Goal: Task Accomplishment & Management: Use online tool/utility

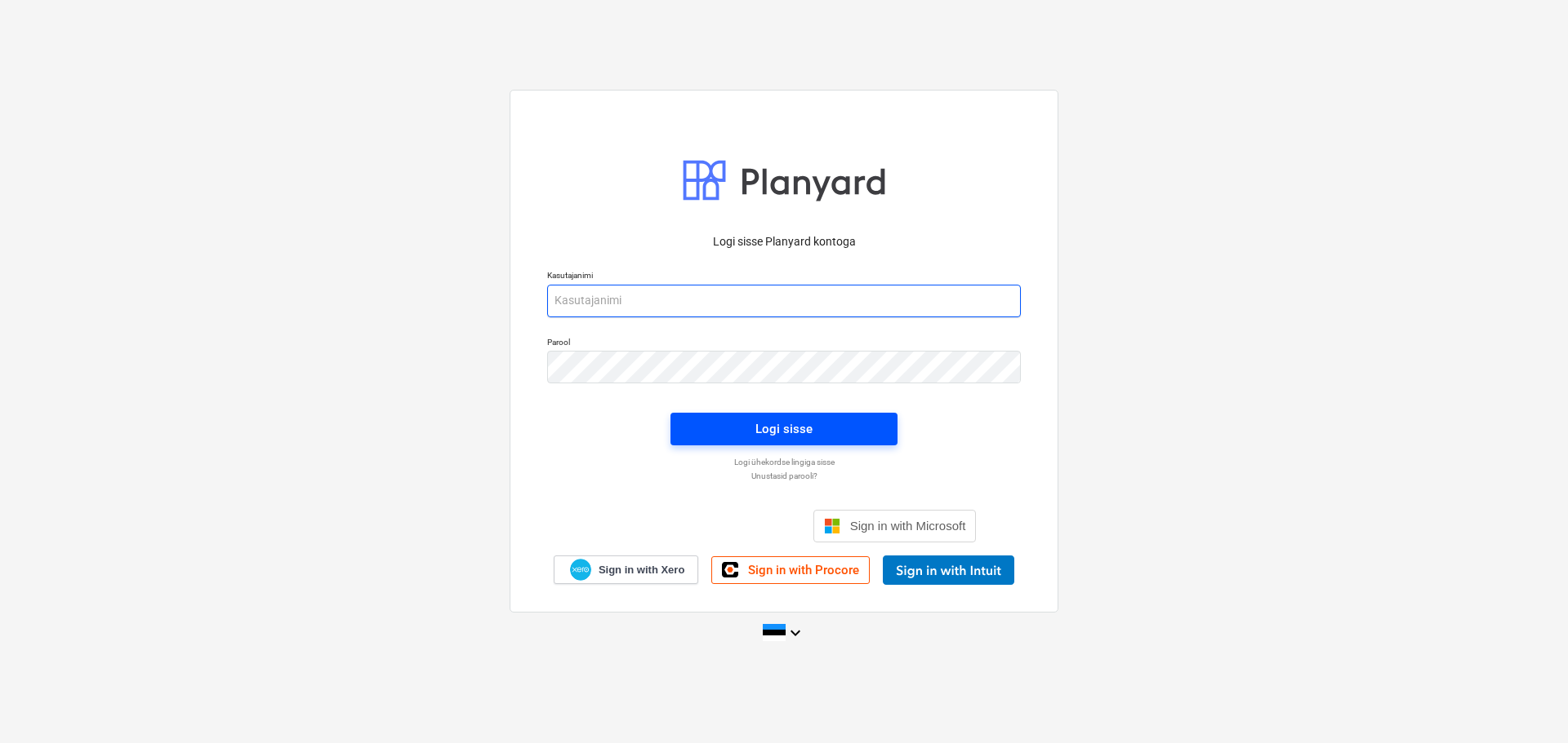
type input "[EMAIL_ADDRESS][DOMAIN_NAME]"
click at [742, 428] on span "Logi sisse" at bounding box center [784, 428] width 188 height 21
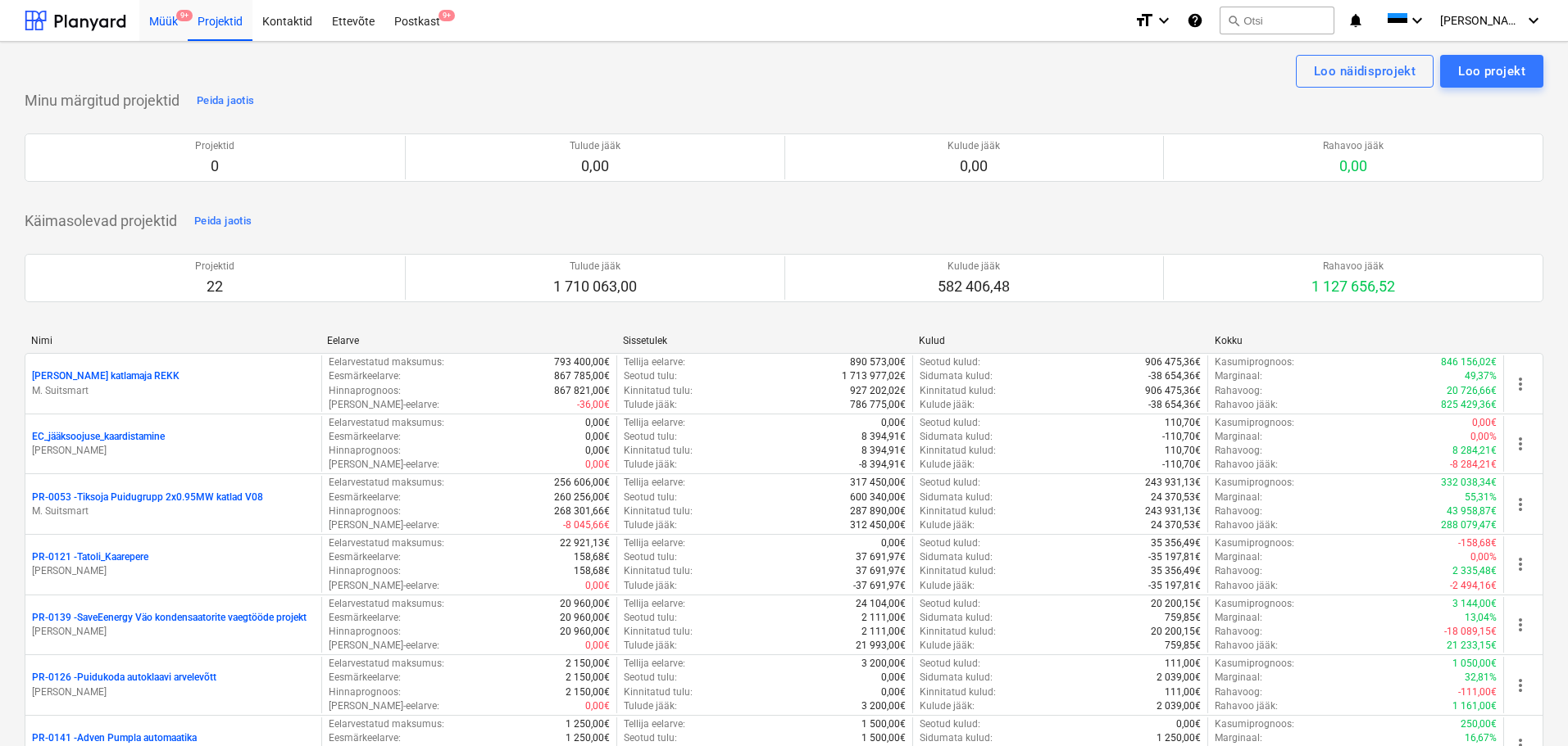
click at [168, 19] on div "Müük 9+" at bounding box center [163, 20] width 49 height 42
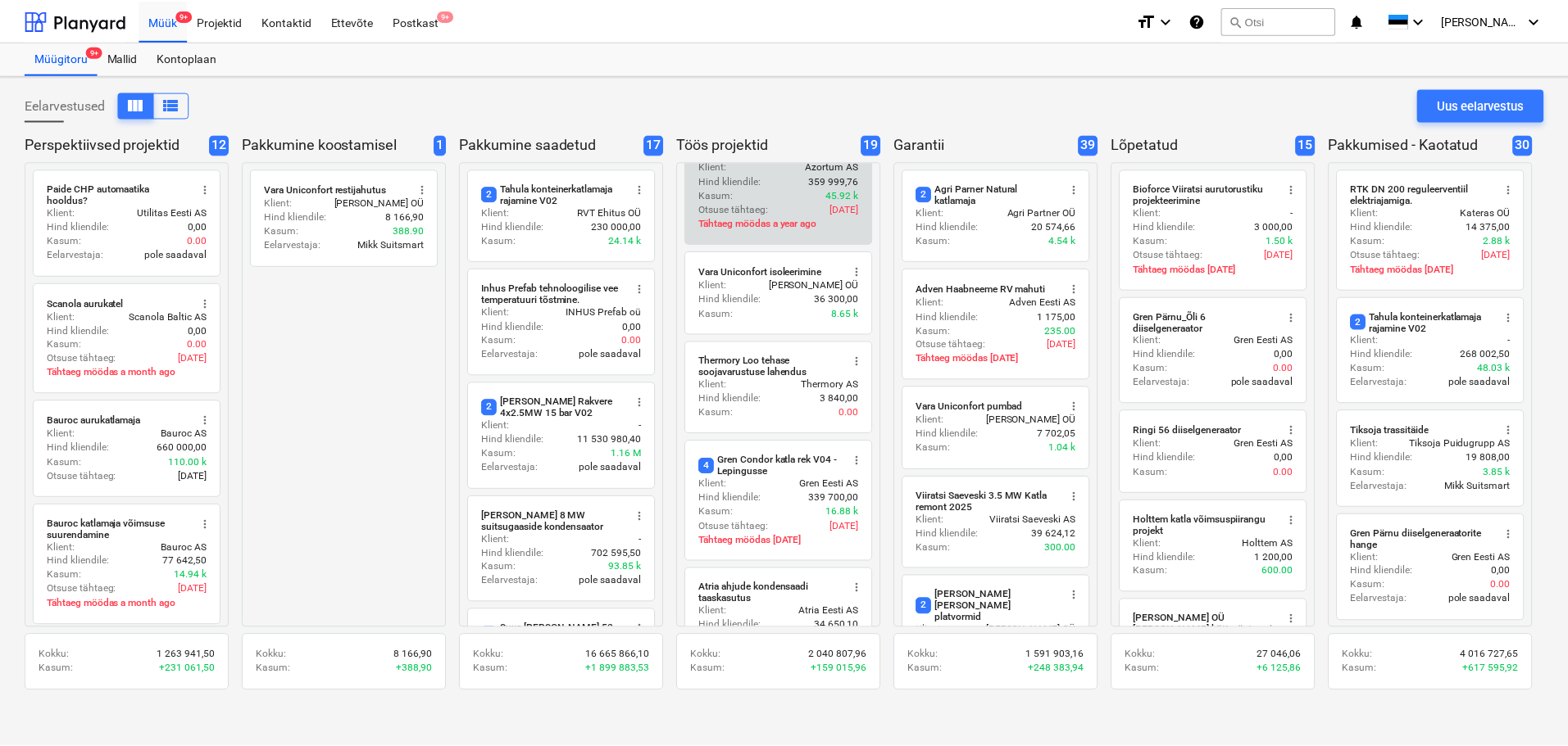
scroll to position [319, 0]
click at [756, 454] on div "4 Gren Condor katla rek V04 - Lepingusse" at bounding box center [772, 462] width 143 height 23
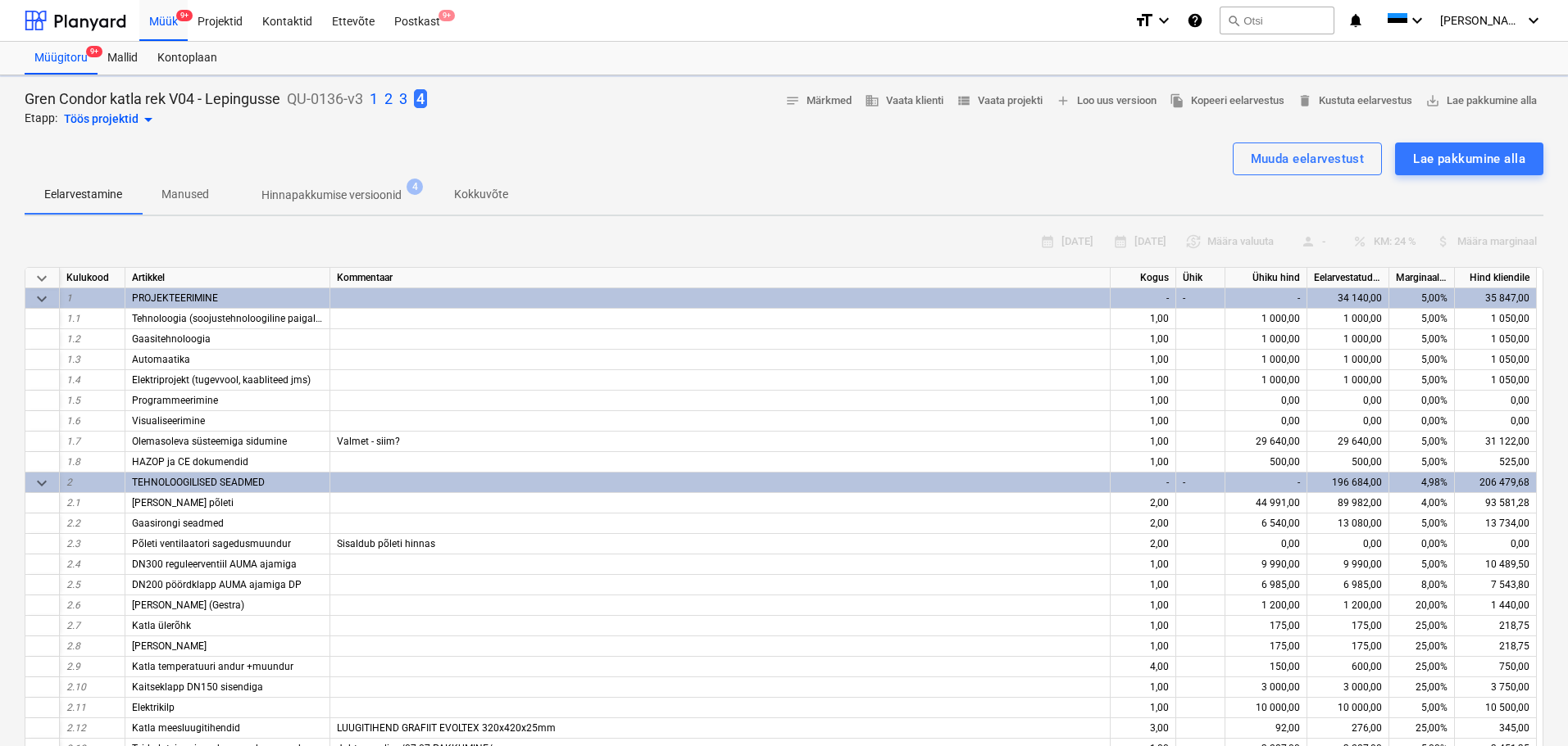
type textarea "x"
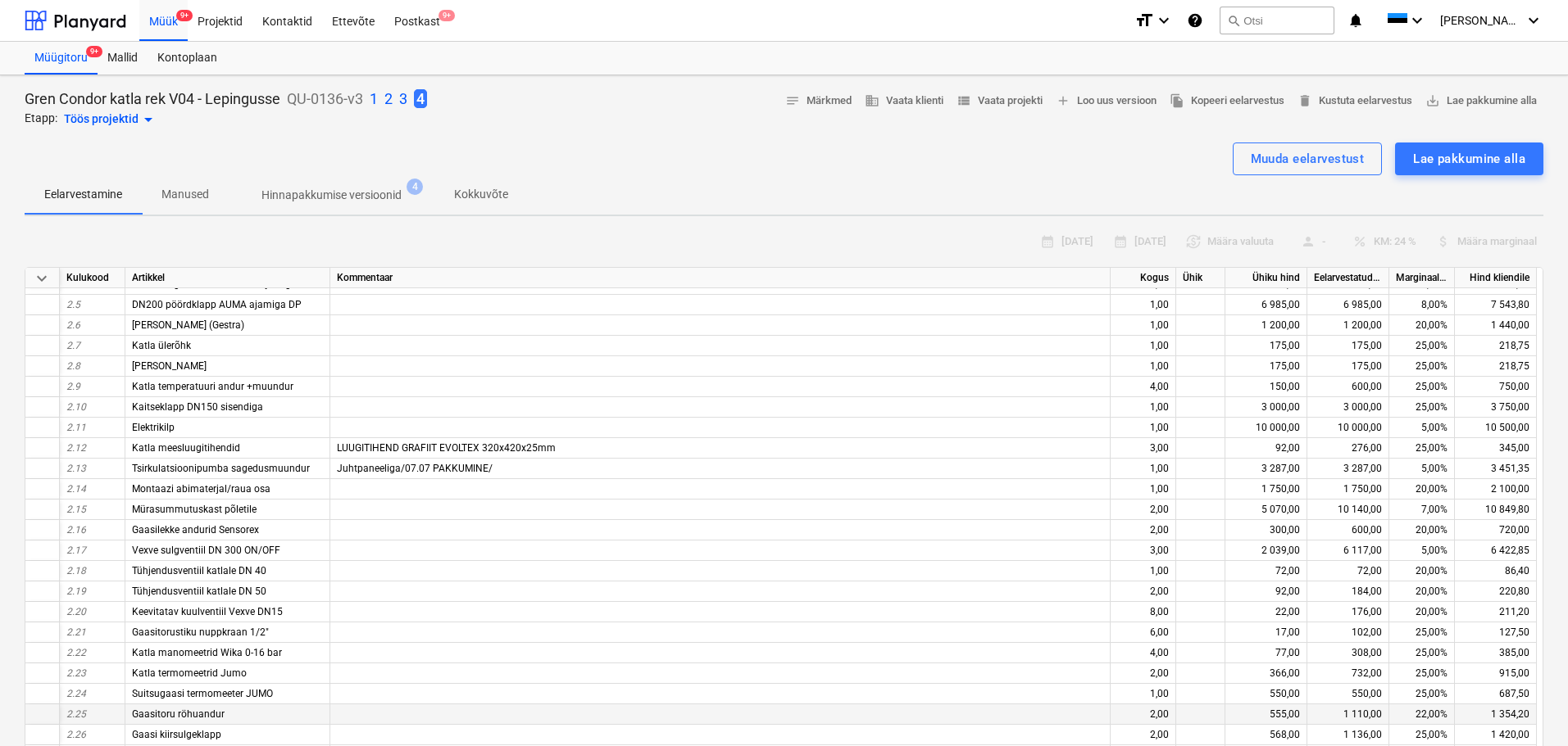
scroll to position [279, 0]
